Goal: Task Accomplishment & Management: Manage account settings

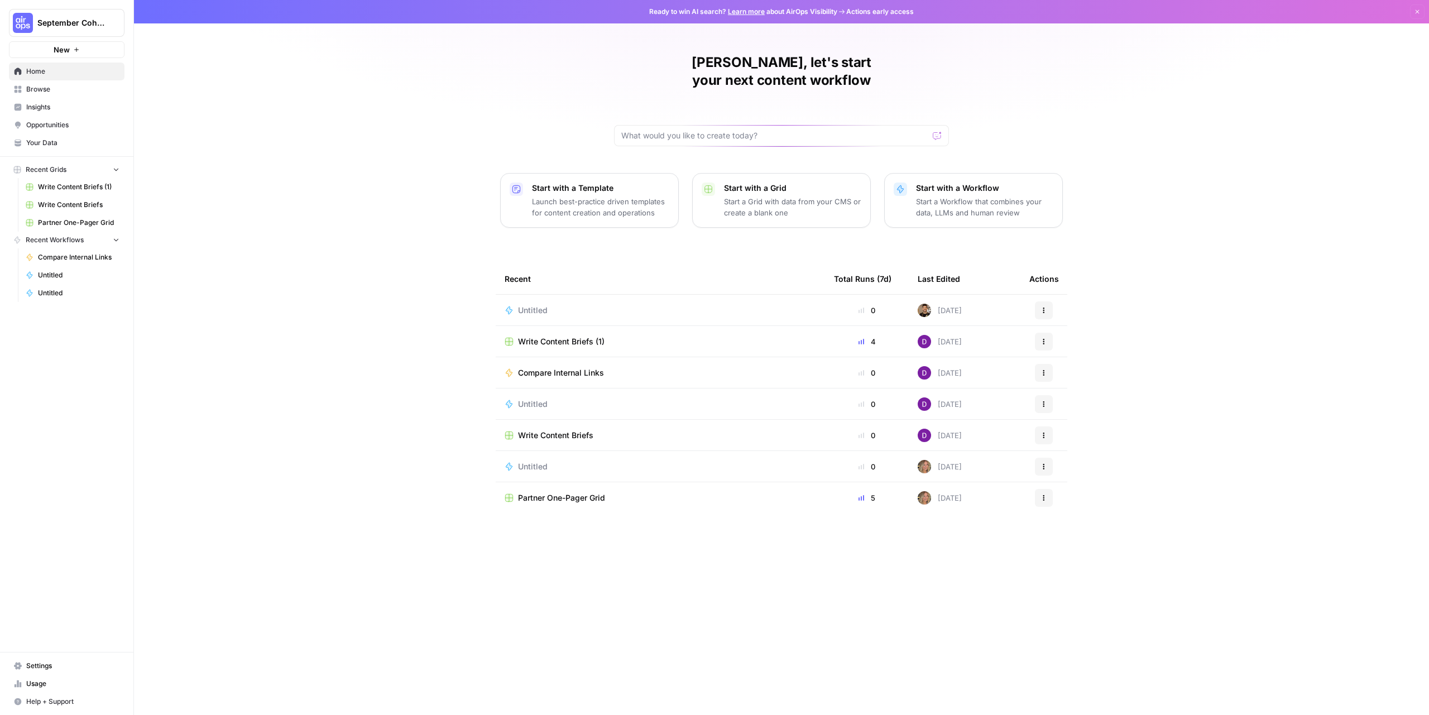
click at [55, 663] on span "Settings" at bounding box center [72, 666] width 93 height 10
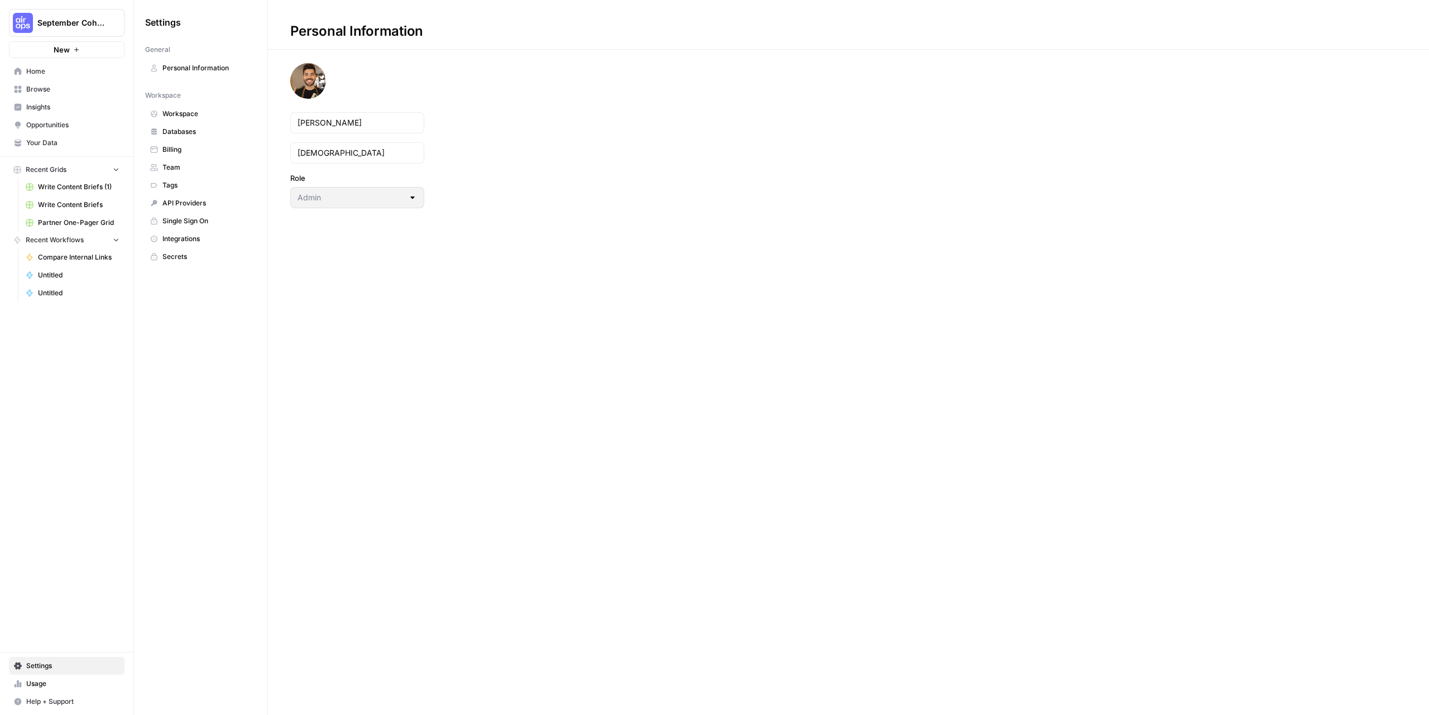
click at [191, 168] on span "Team" at bounding box center [206, 167] width 89 height 10
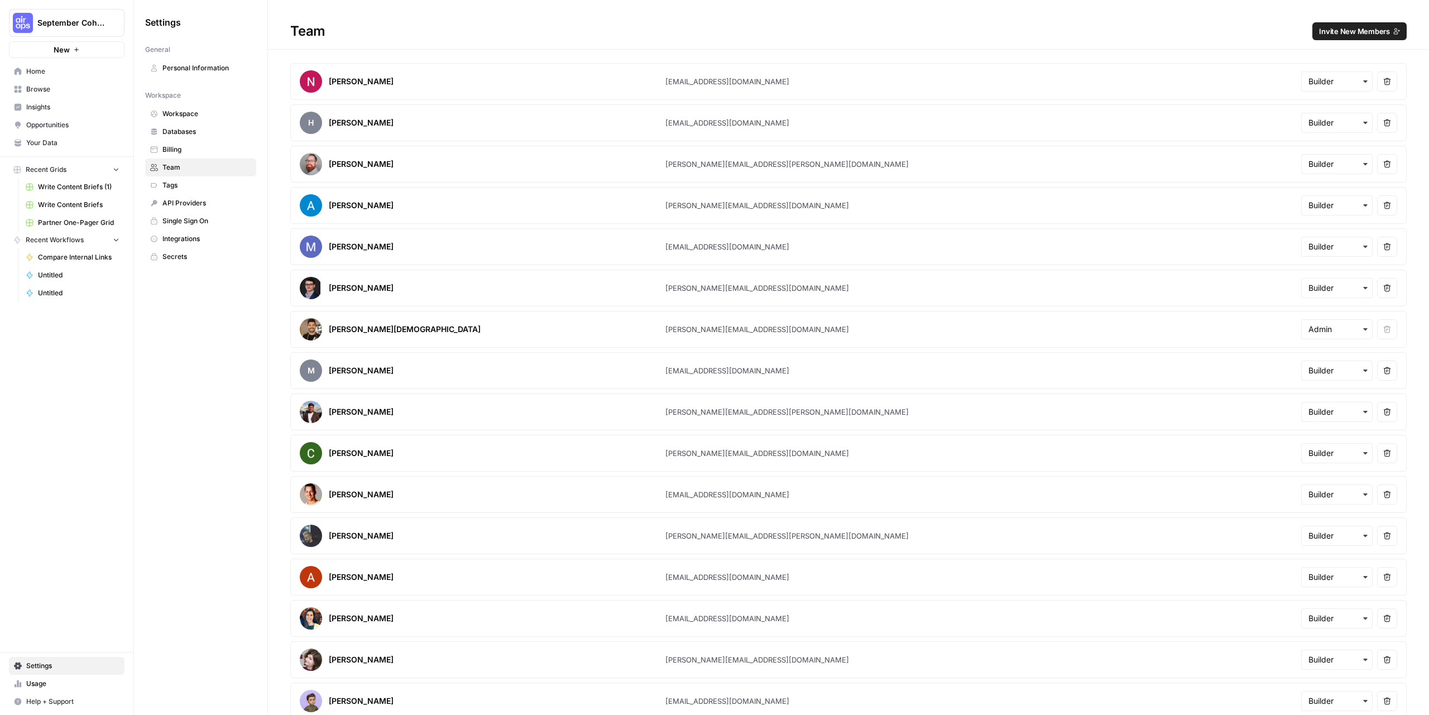
click at [1341, 26] on span "Invite New Members" at bounding box center [1354, 31] width 71 height 11
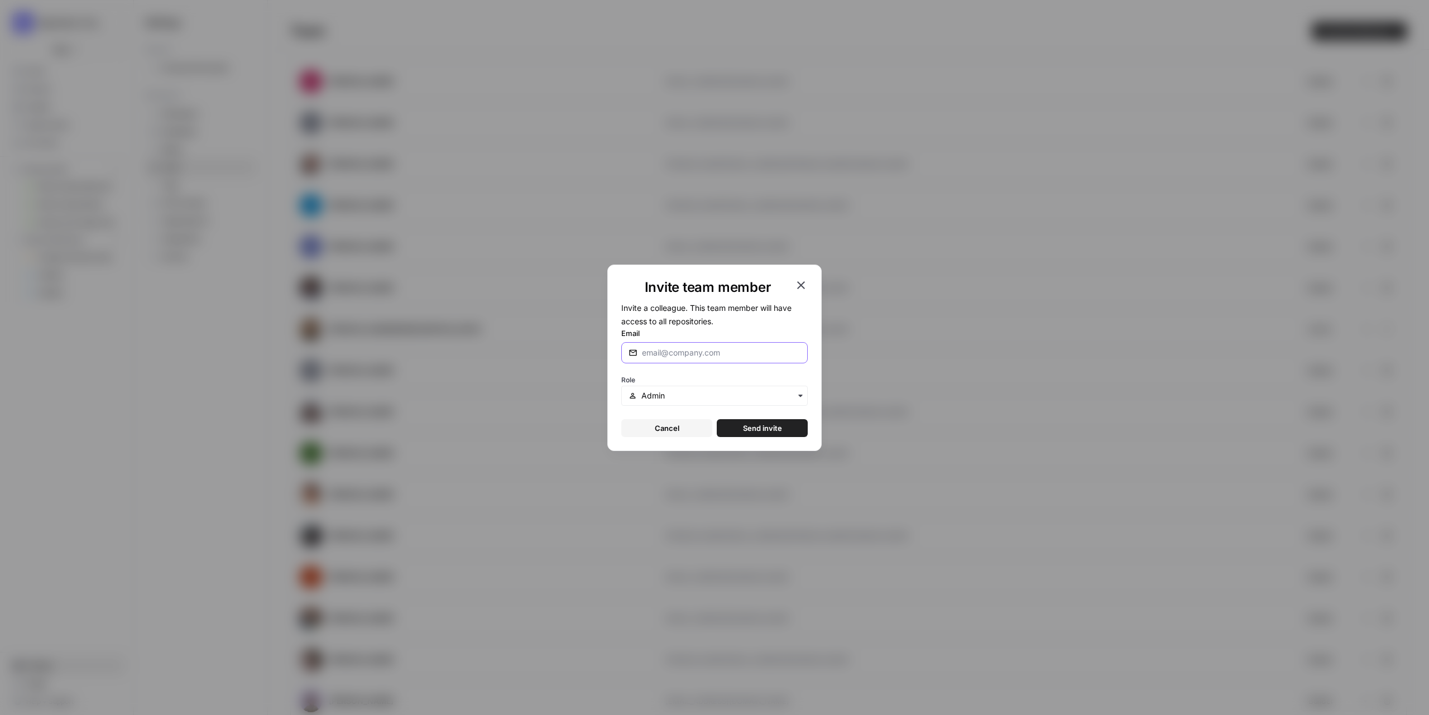
click at [724, 355] on input "Email" at bounding box center [721, 352] width 159 height 11
paste input "[EMAIL_ADDRESS][DOMAIN_NAME]"
type input "[EMAIL_ADDRESS][DOMAIN_NAME]"
click at [722, 390] on div "button" at bounding box center [714, 396] width 186 height 20
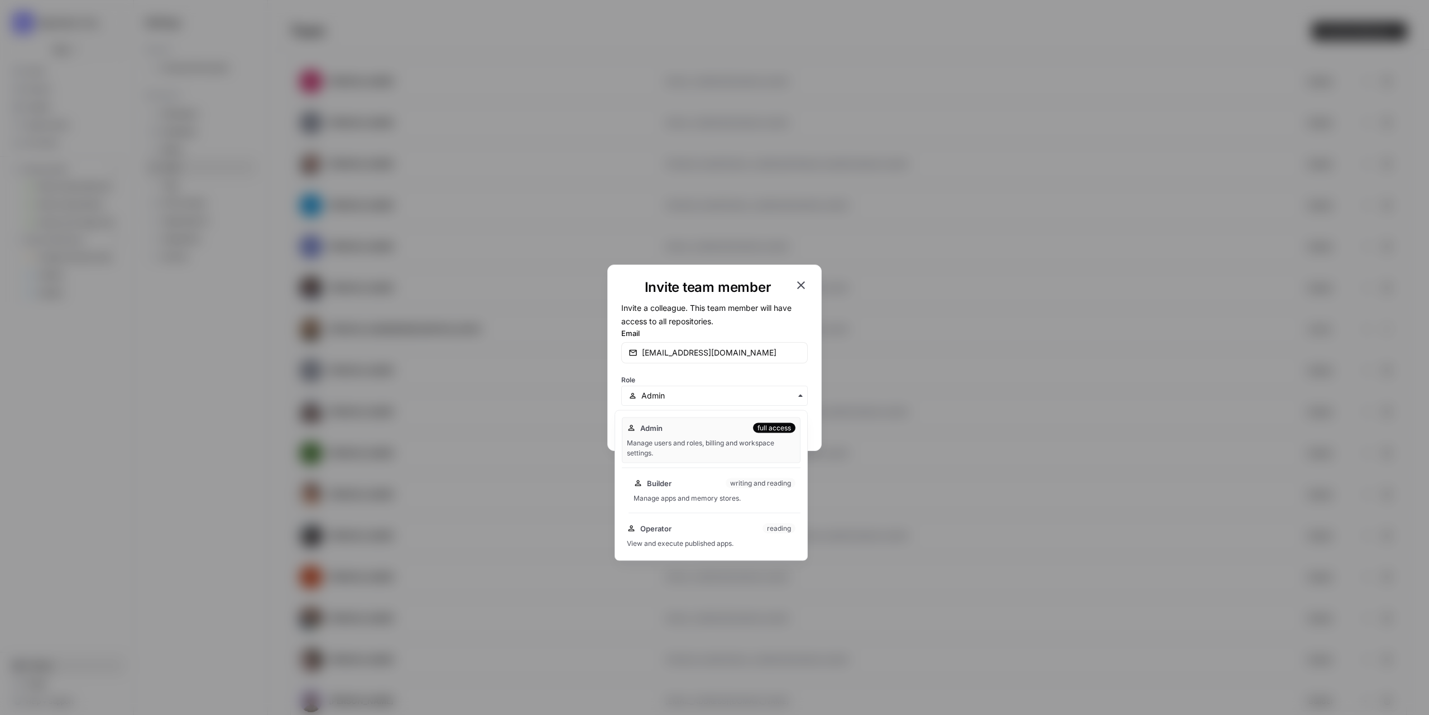
click at [688, 487] on div "Builder writing and reading" at bounding box center [715, 483] width 162 height 11
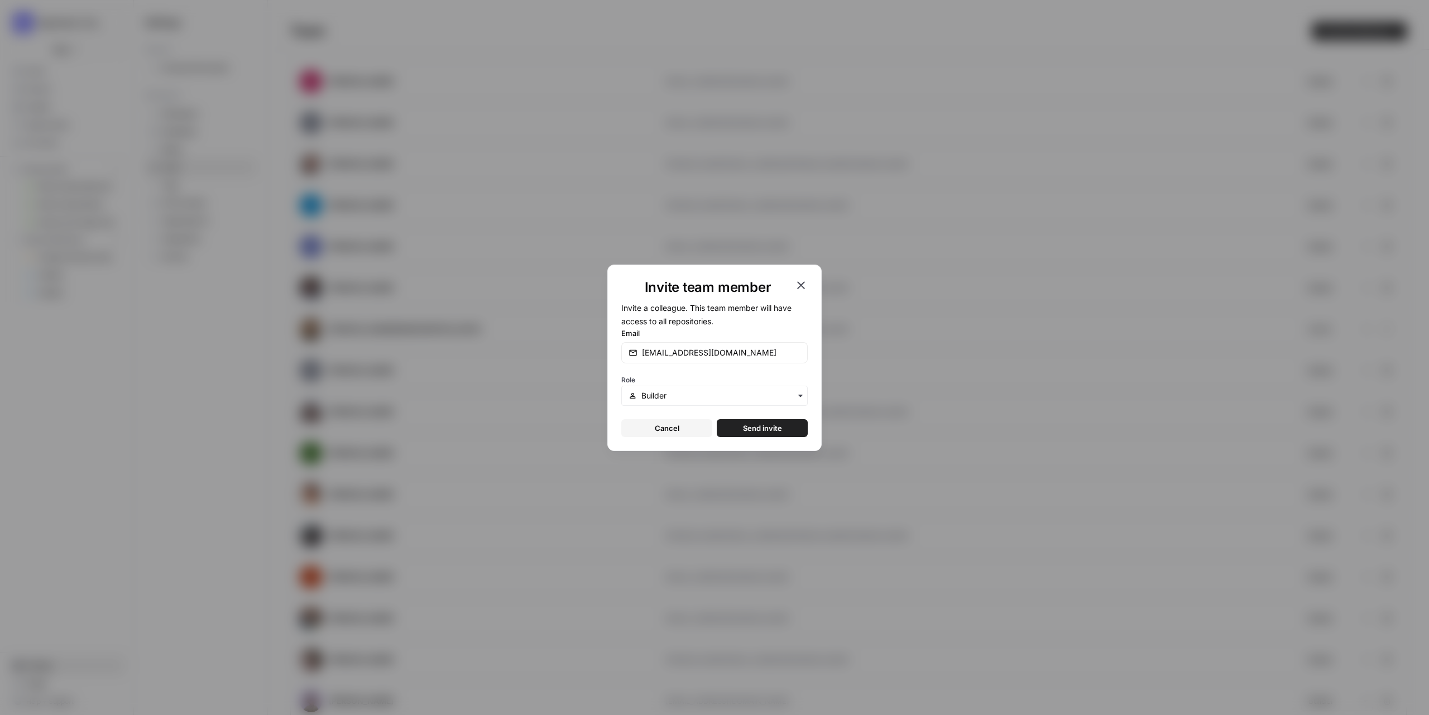
click at [756, 411] on form "Invite a colleague. This team member will have access to all repositories. Emai…" at bounding box center [714, 369] width 186 height 136
click at [756, 419] on button "Send invite" at bounding box center [762, 428] width 91 height 18
